Goal: Check status: Check status

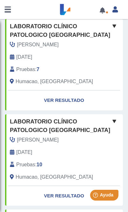
scroll to position [129, 0]
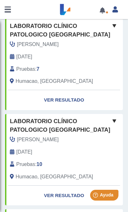
click at [64, 100] on link "Ver Resultado" at bounding box center [64, 100] width 118 height 20
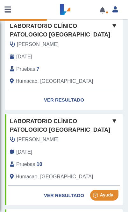
click at [67, 102] on link "Ver Resultado" at bounding box center [64, 100] width 118 height 20
click at [66, 100] on link "Ver Resultado" at bounding box center [64, 100] width 118 height 20
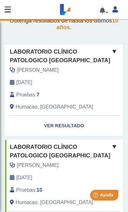
scroll to position [95, 0]
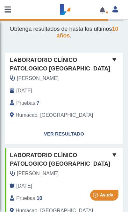
click at [73, 138] on link "Ver Resultado" at bounding box center [64, 134] width 118 height 20
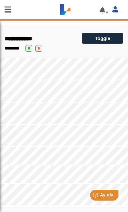
scroll to position [48, 0]
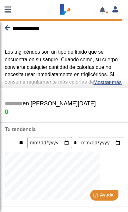
click at [16, 27] on span "**********" at bounding box center [25, 28] width 27 height 6
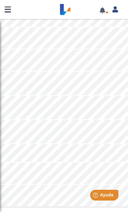
scroll to position [1493, 0]
